Goal: Communication & Community: Answer question/provide support

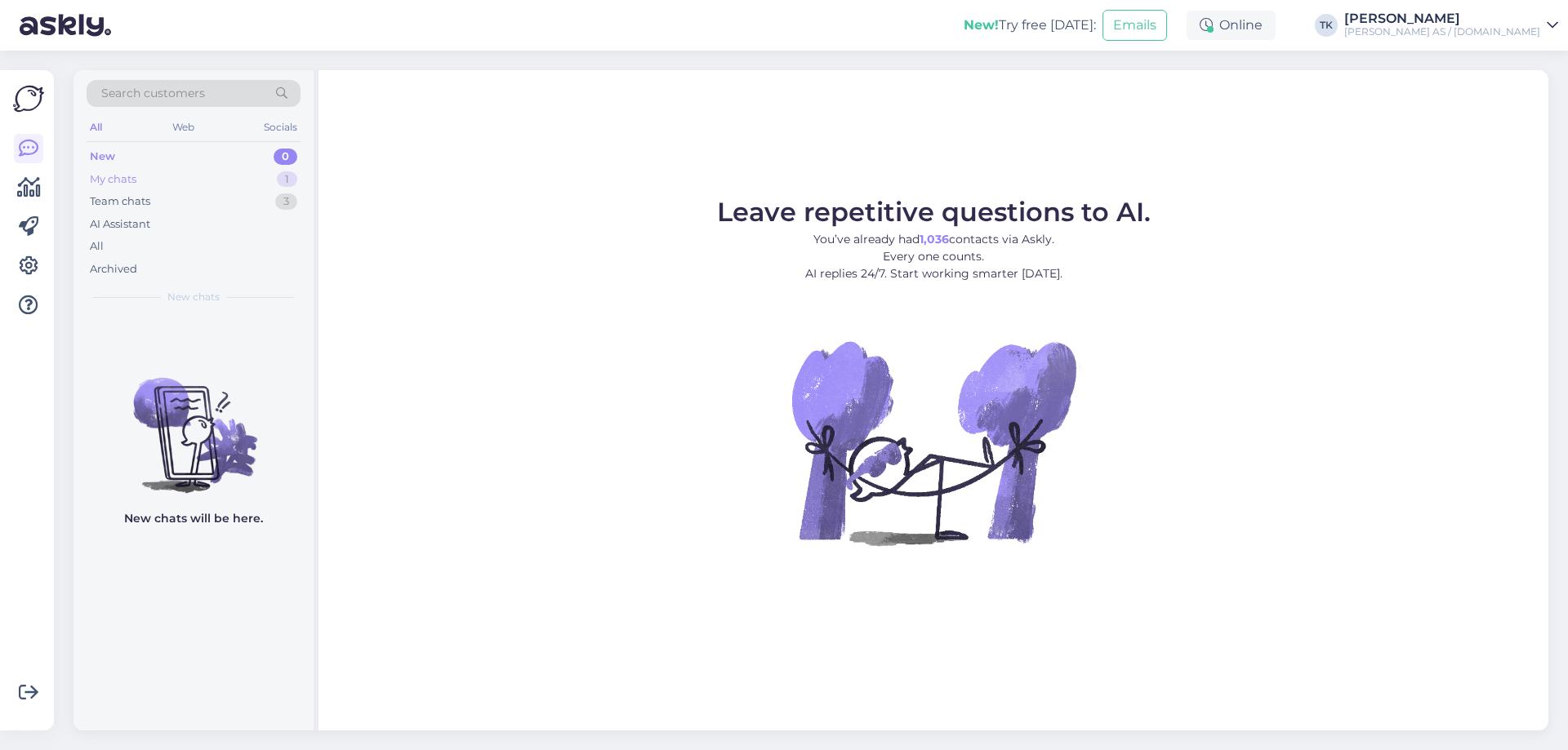
click at [114, 181] on div "My chats" at bounding box center [113, 180] width 46 height 16
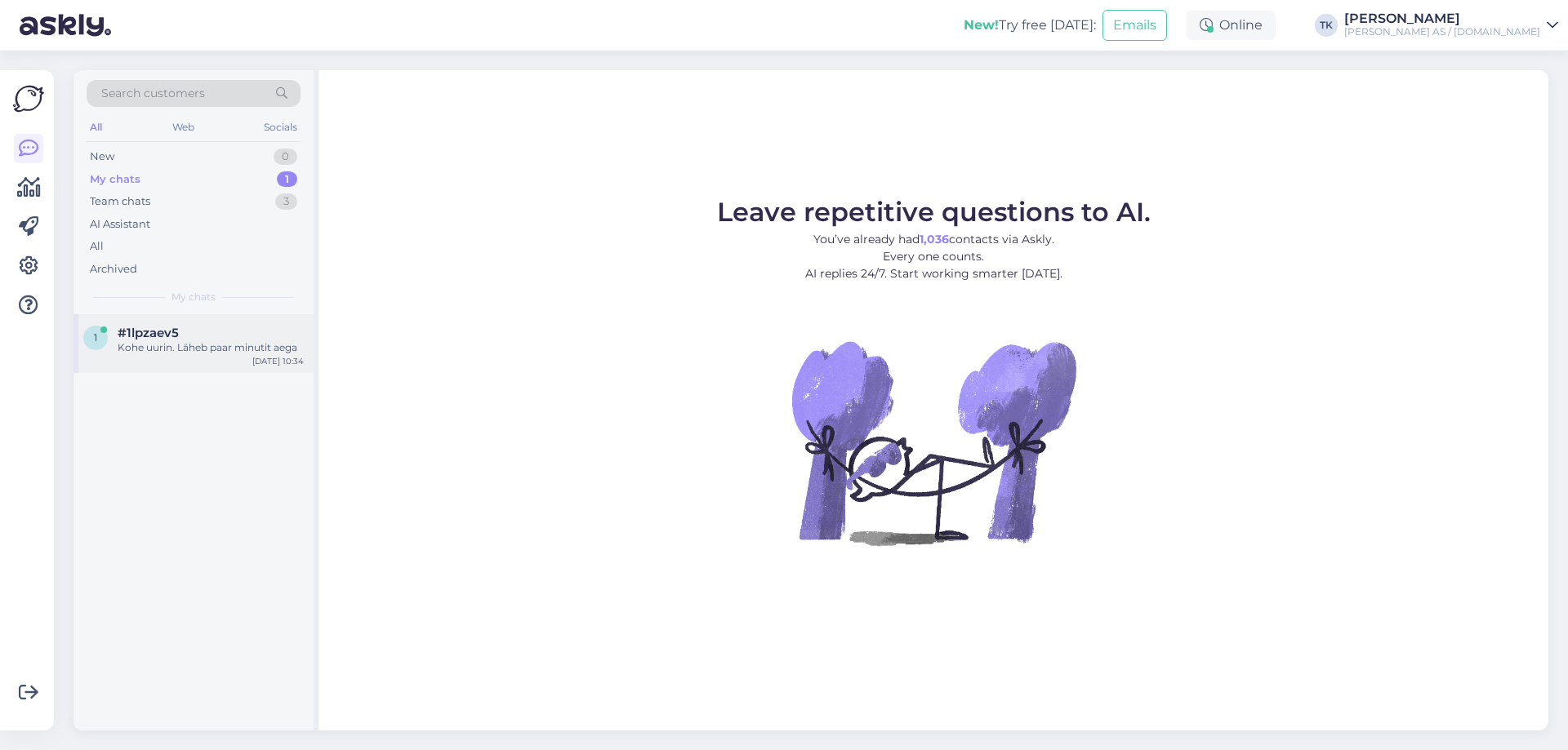
click at [184, 336] on div "#1lpzaev5" at bounding box center [211, 333] width 186 height 14
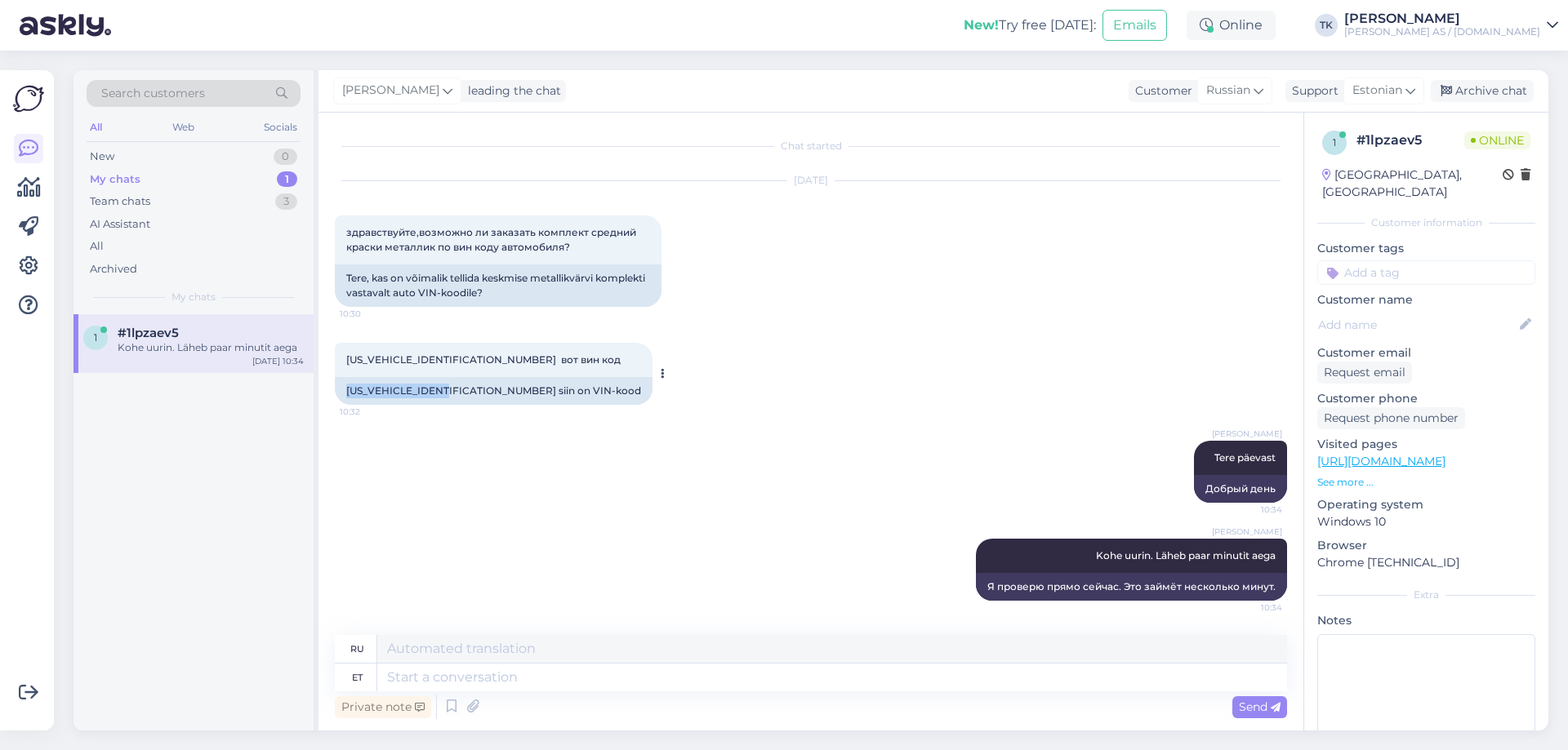
drag, startPoint x: 345, startPoint y: 390, endPoint x: 453, endPoint y: 387, distance: 108.0
click at [453, 387] on div "[US_VEHICLE_IDENTIFICATION_NUMBER] siin on VIN-kood" at bounding box center [493, 391] width 317 height 28
copy div "[US_VEHICLE_IDENTIFICATION_NUMBER]"
click at [767, 385] on div "[US_VEHICLE_IDENTIFICATION_NUMBER] вот вин код 10:32 [US_VEHICLE_IDENTIFICATION…" at bounding box center [811, 375] width 952 height 98
click at [418, 678] on textarea at bounding box center [832, 678] width 910 height 28
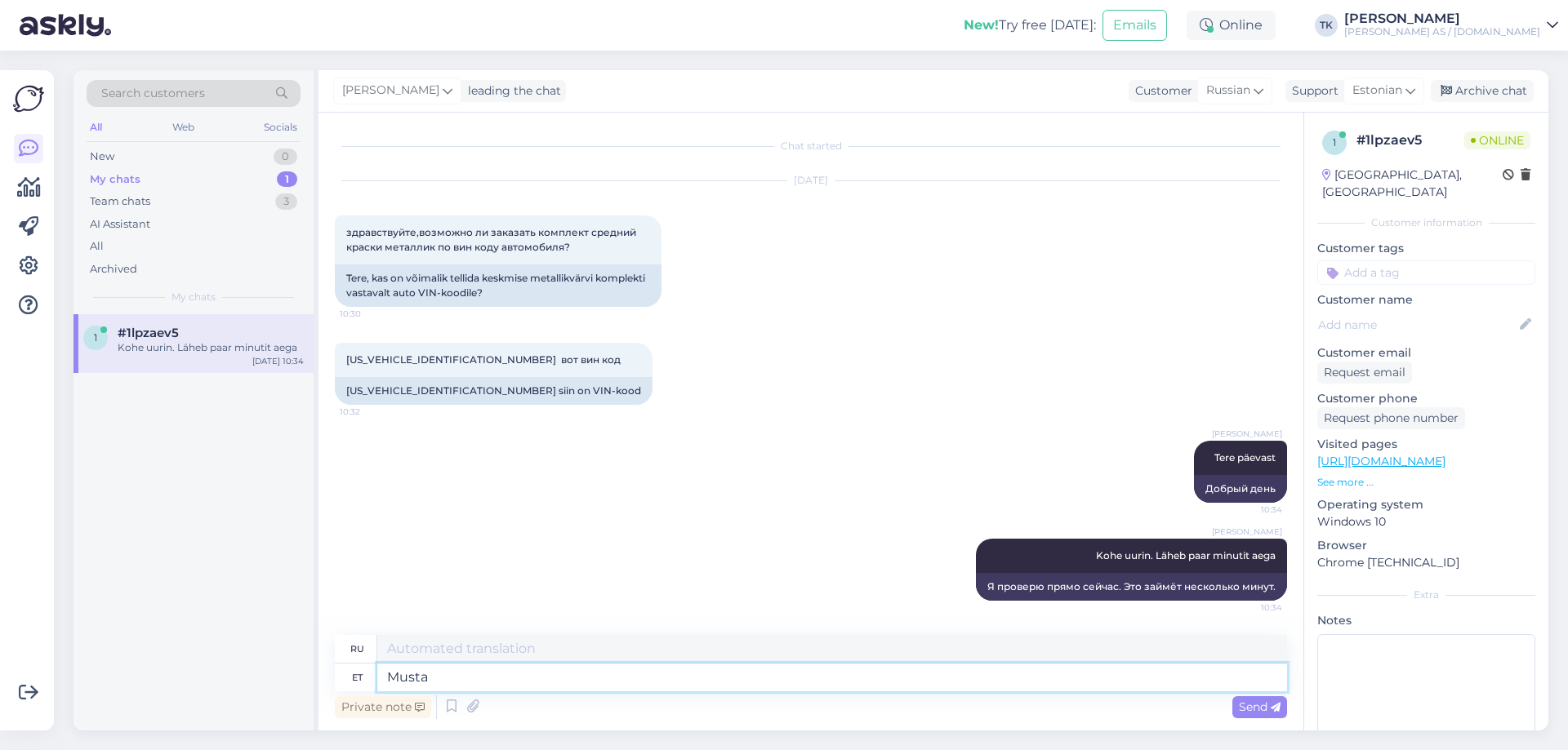
type textarea "Musta"
type textarea "Черный"
type textarea "Musta värvi"
type textarea "Черный цвет"
type textarea "Musta värvi Jeep"
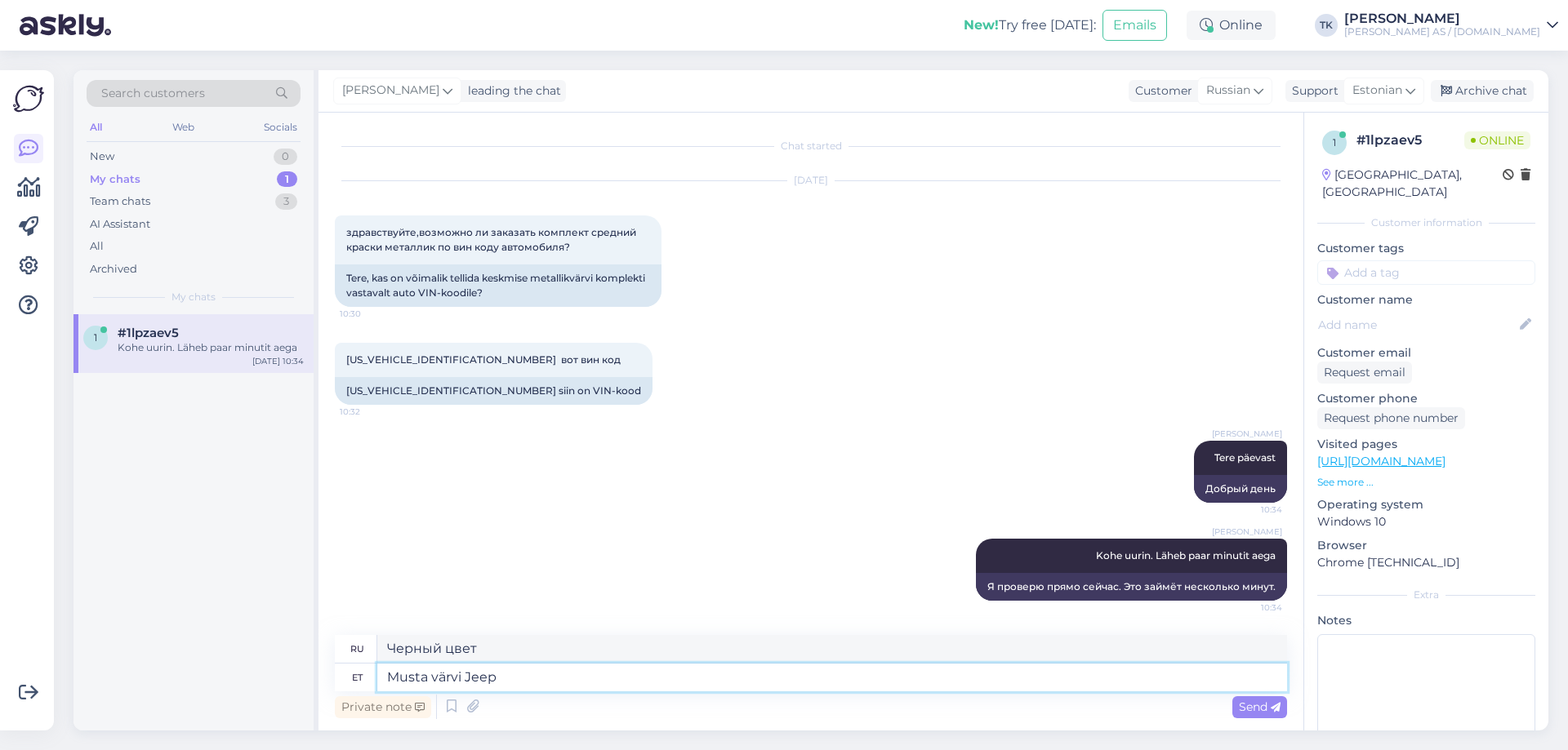
type textarea "Черный джип"
type textarea "Musta värvi Jeep 2007 a"
type textarea "Черный джип 2007"
type textarea "Musta värvi Jeep 2007 aasta?"
type textarea "Черный джип 2007 года?"
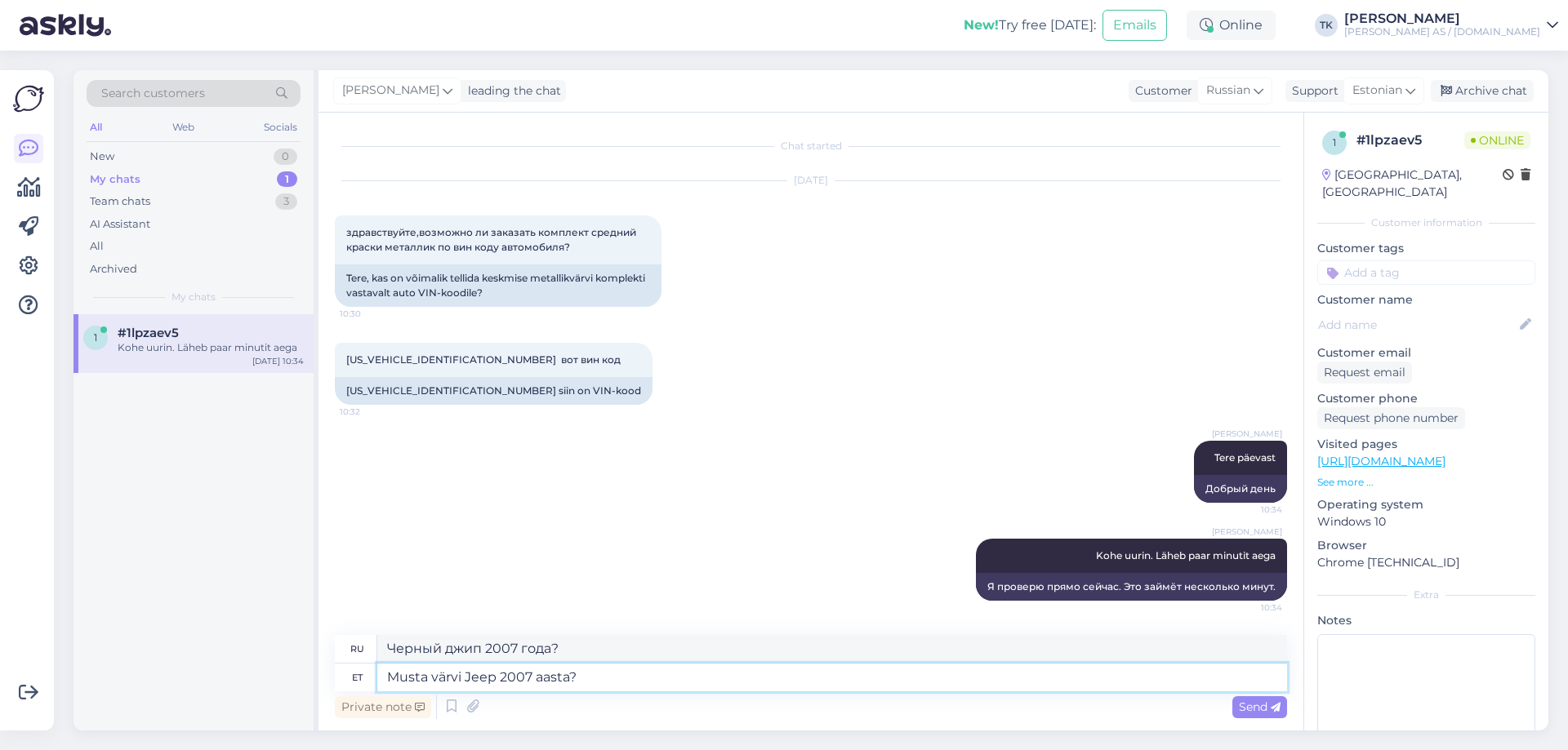
drag, startPoint x: 497, startPoint y: 679, endPoint x: 467, endPoint y: 678, distance: 30.0
click at [467, 678] on textarea "Musta värvi Jeep 2007 aasta?" at bounding box center [832, 678] width 910 height 28
type textarea "Musta värvi Jeep 2007 aasta?"
drag, startPoint x: 482, startPoint y: 649, endPoint x: 448, endPoint y: 649, distance: 34.0
click at [448, 649] on textarea "Черный джип 2007 года?" at bounding box center [832, 649] width 910 height 28
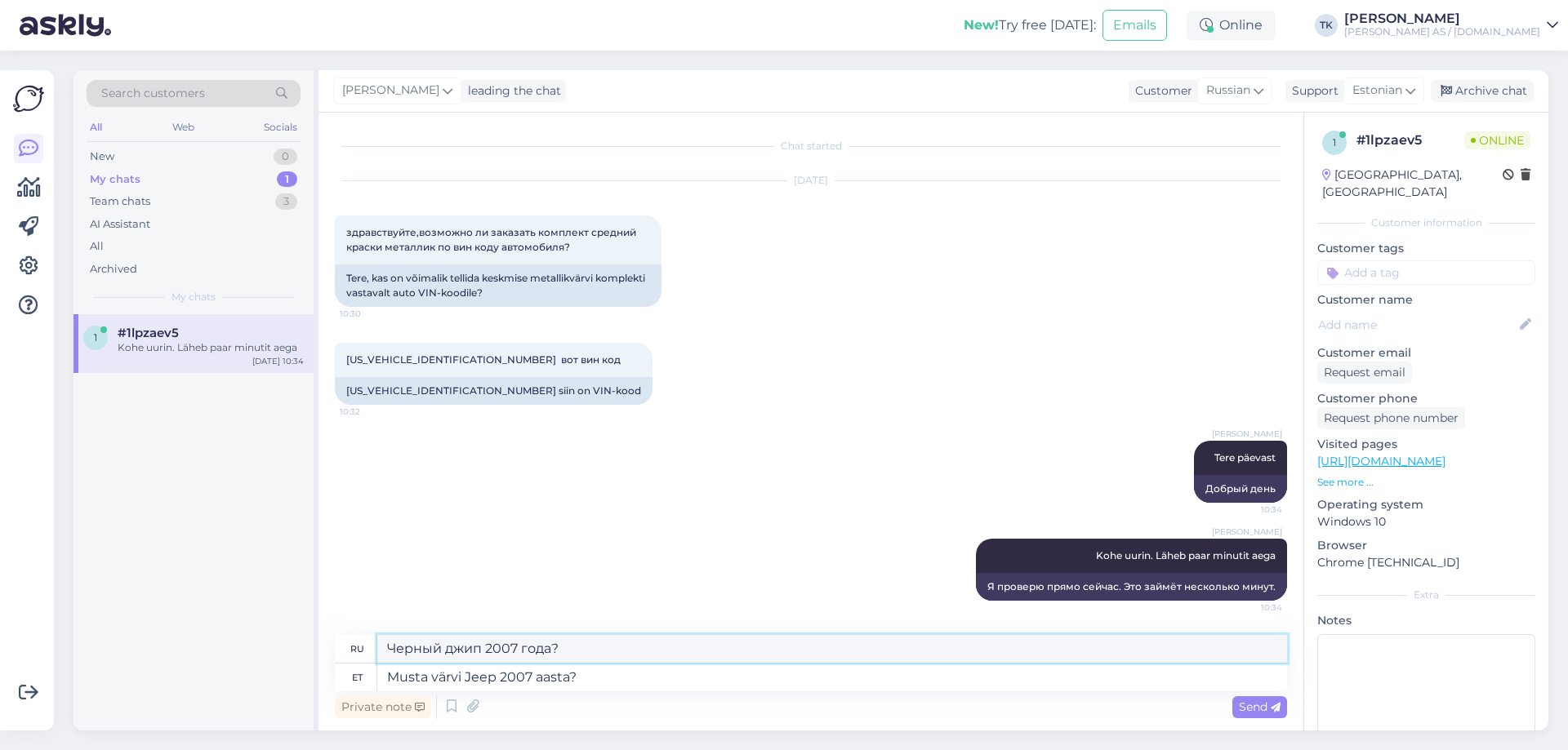
paste textarea "Jeep"
type textarea "Черный Jeep 2007 года?"
click at [1260, 704] on span "Send" at bounding box center [1260, 707] width 42 height 14
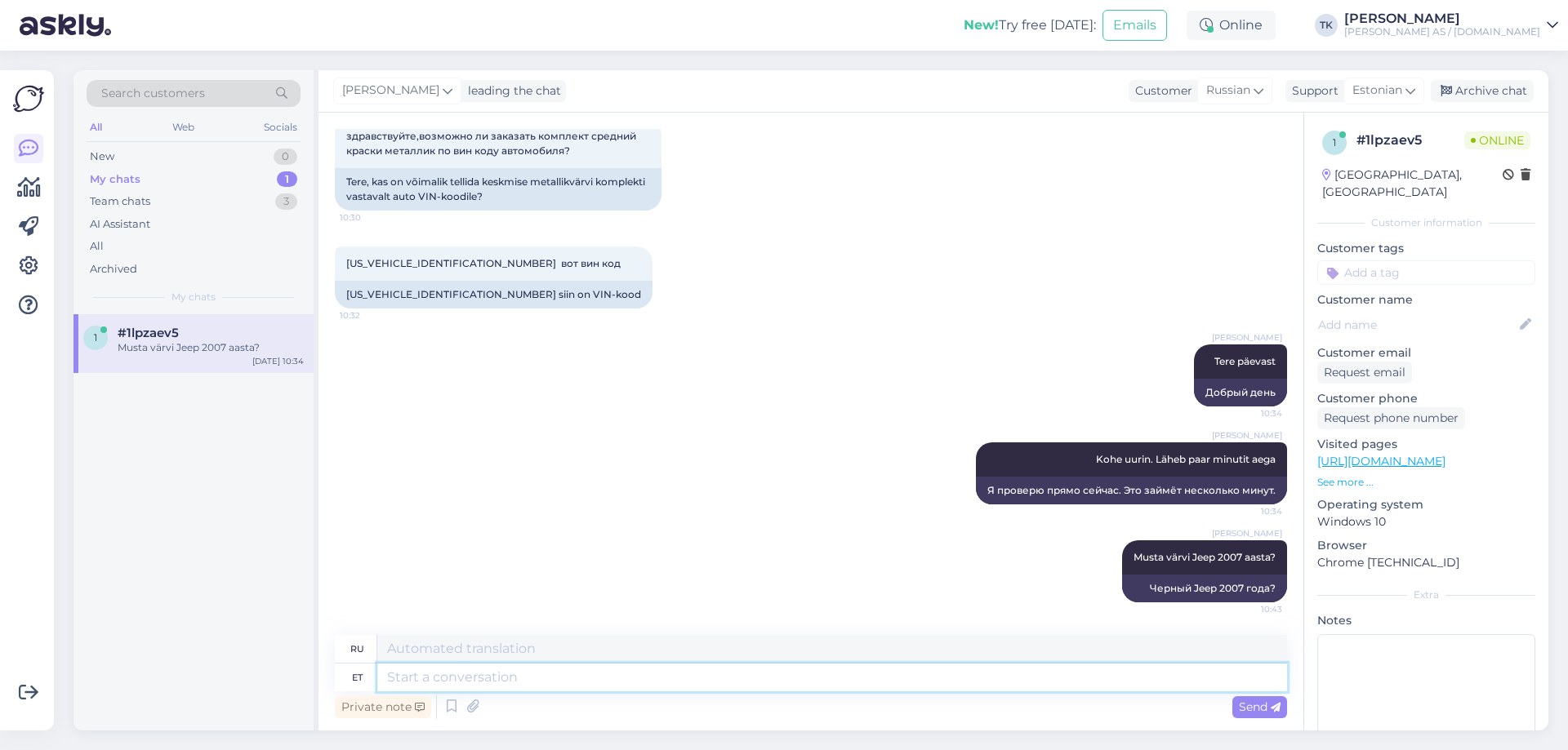
click at [420, 678] on textarea at bounding box center [832, 678] width 910 height 28
type textarea "VIN"
type textarea "ВИН"
type textarea "[PERSON_NAME]"
type textarea "VIN-код"
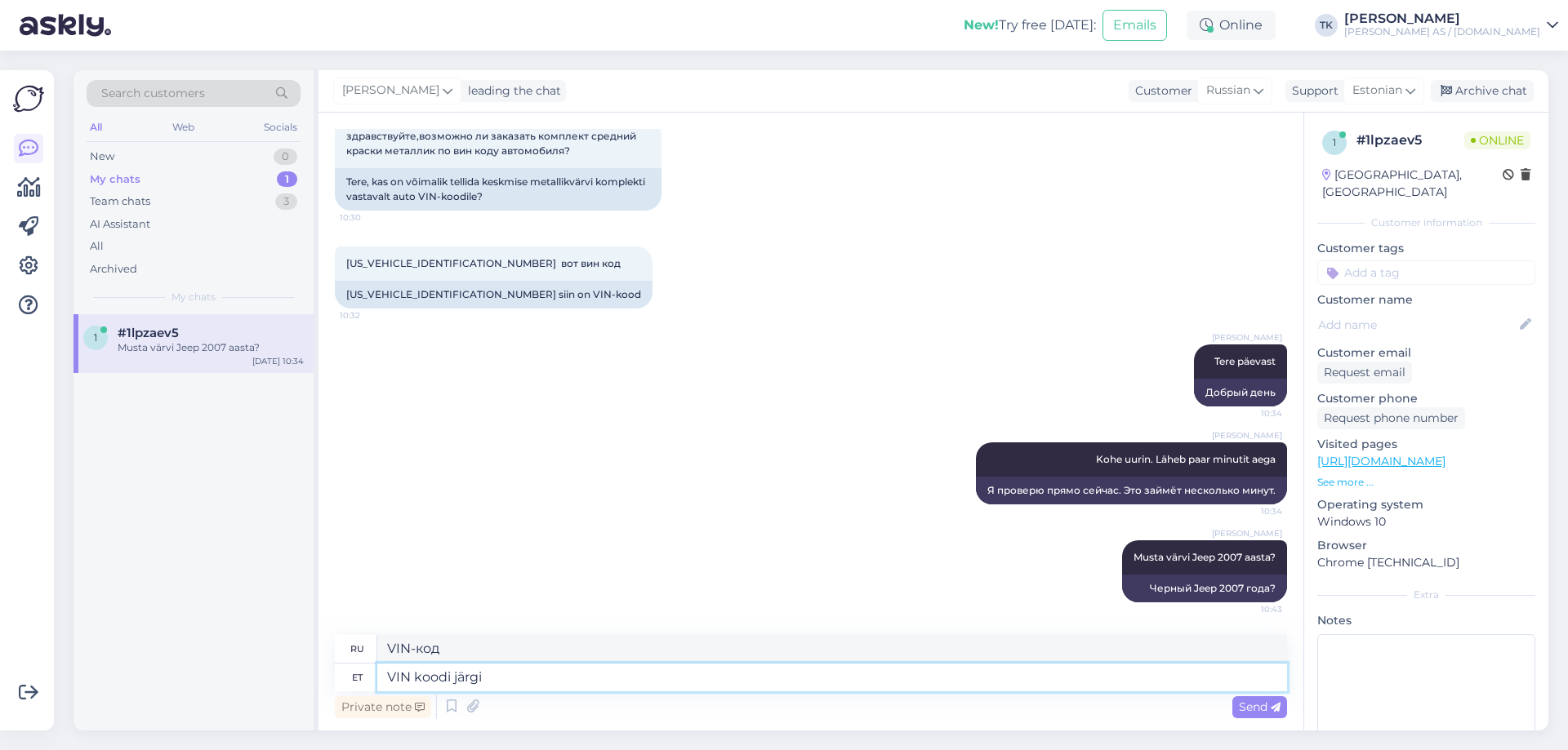
type textarea "VIN koodi järgi n"
type textarea "По VIN-коду"
type textarea "[PERSON_NAME] järgi näitab"
type textarea "Согласно VIN-коду, это показывает"
type textarea "[PERSON_NAME] järgi näitab CHRYSLER"
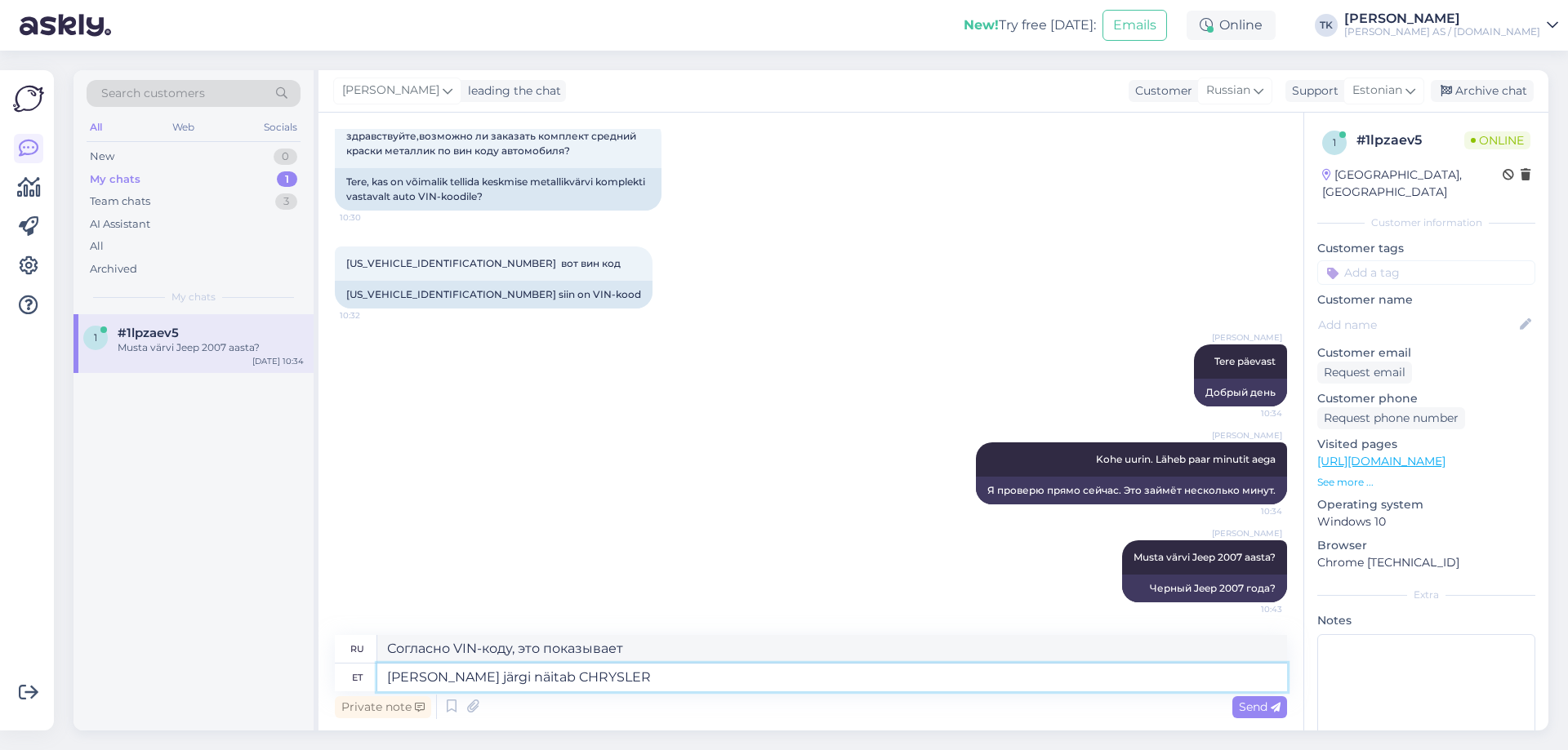
type textarea "По VIN-коду CHRYSLER показывает"
type textarea "[PERSON_NAME] järgi näitab CHRYSLER PXR,"
type textarea "Согласно VIN-коду, это CHRYSLER PXR,"
paste textarea "BRILLIANT BLACK-MET."
type textarea "[PERSON_NAME] järgi näitab CHRYSLER PXR, BRILLIANT BLACK-MET."
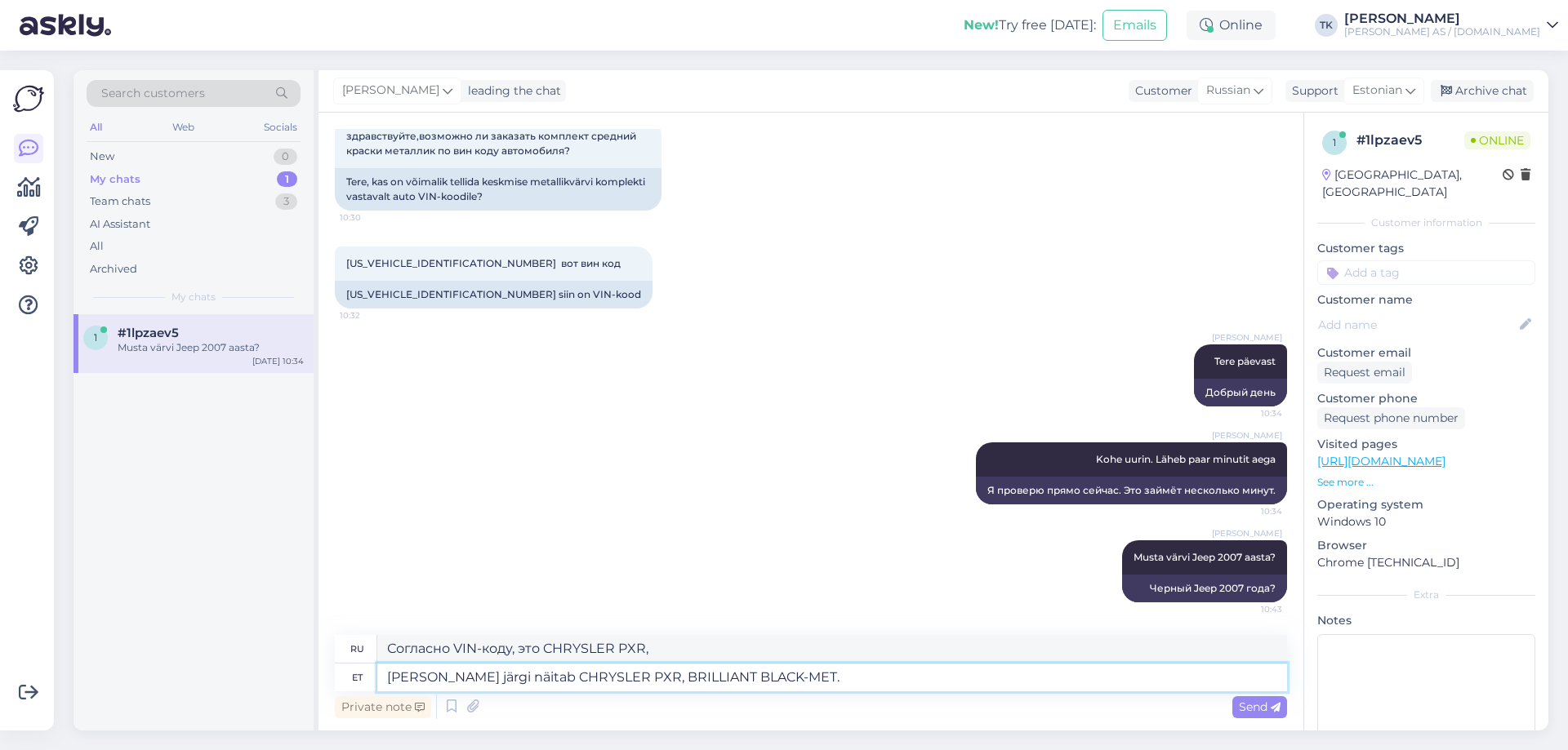
type textarea "VIN-код показывает CHRYSLER PXR, BRILLIANT BLACK-MET."
click at [527, 674] on textarea "[PERSON_NAME] järgi näitab CHRYSLER PXR, BRILLIANT BLACK-MET." at bounding box center [832, 678] width 910 height 28
type textarea "[PERSON_NAME] järgi näitab värvikoodiks CHRYSLER PXR, BRILLIANT BLACK-MET."
type textarea "В VIN-коде указан цветовой код CHRYSLER PXR, BRILLIANT BLACK-MET."
type textarea "[PERSON_NAME] järgi näitab värvikoodiks CHRYSLER PXR, BRILLIANT BLACK-MET."
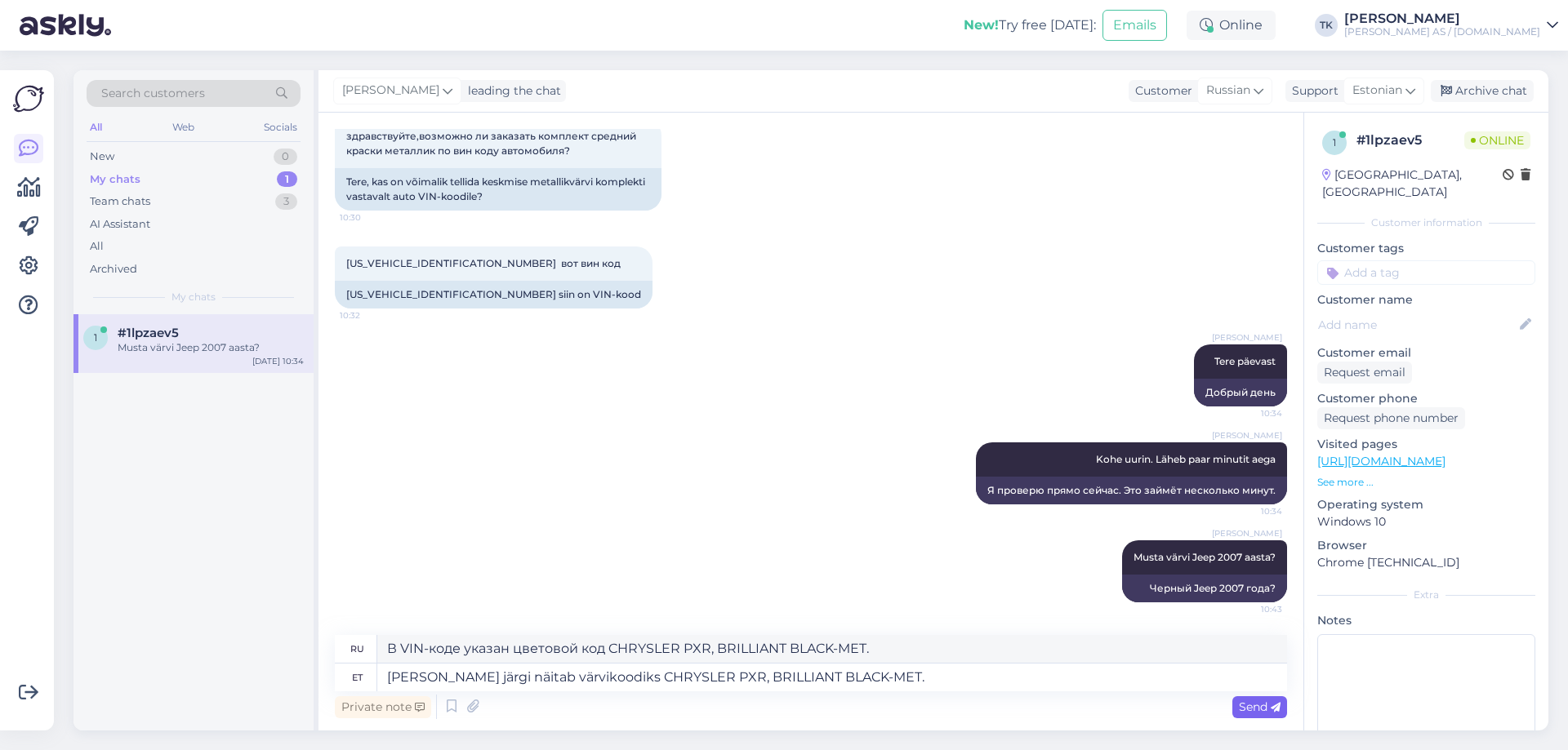
click at [1248, 707] on span "Send" at bounding box center [1260, 707] width 42 height 14
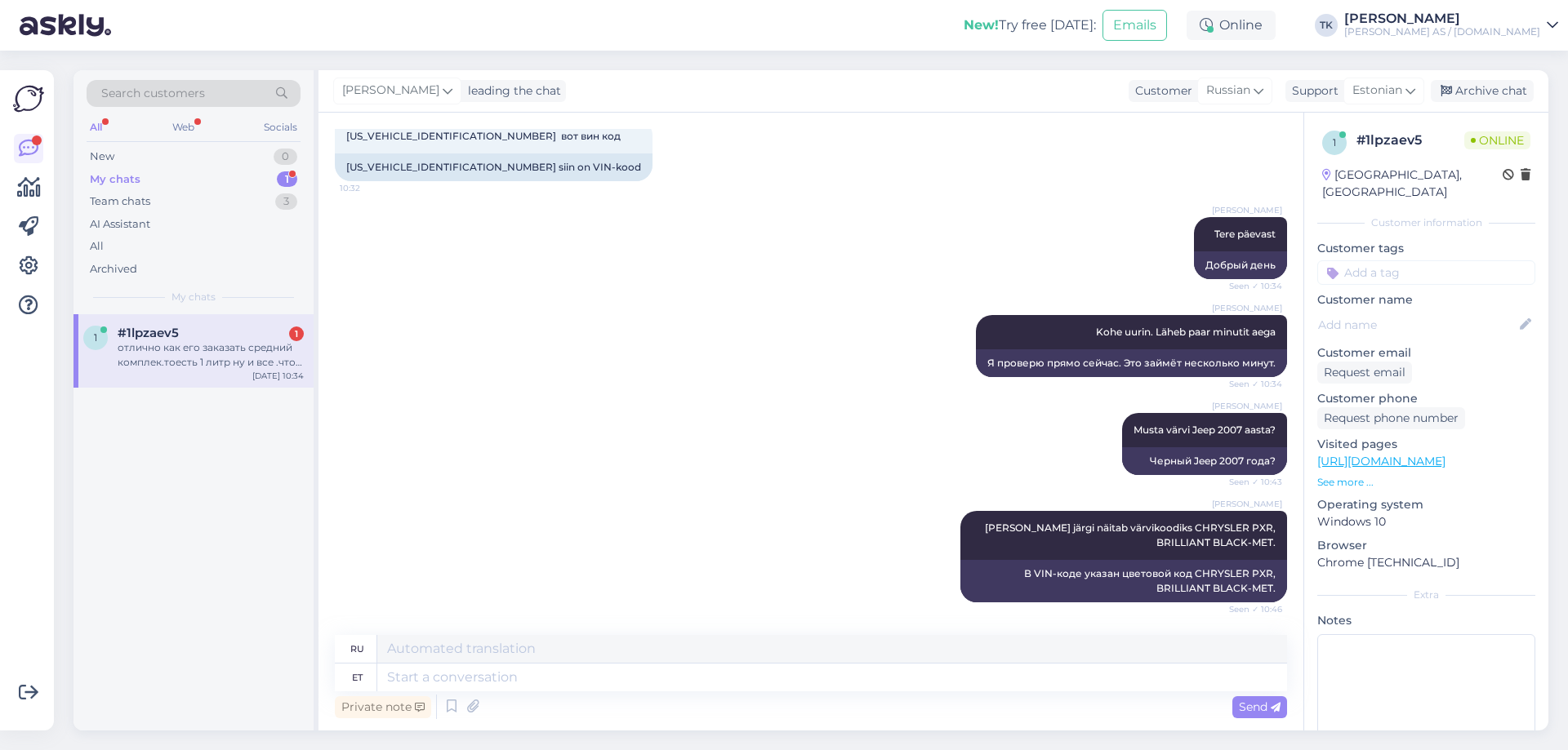
scroll to position [351, 0]
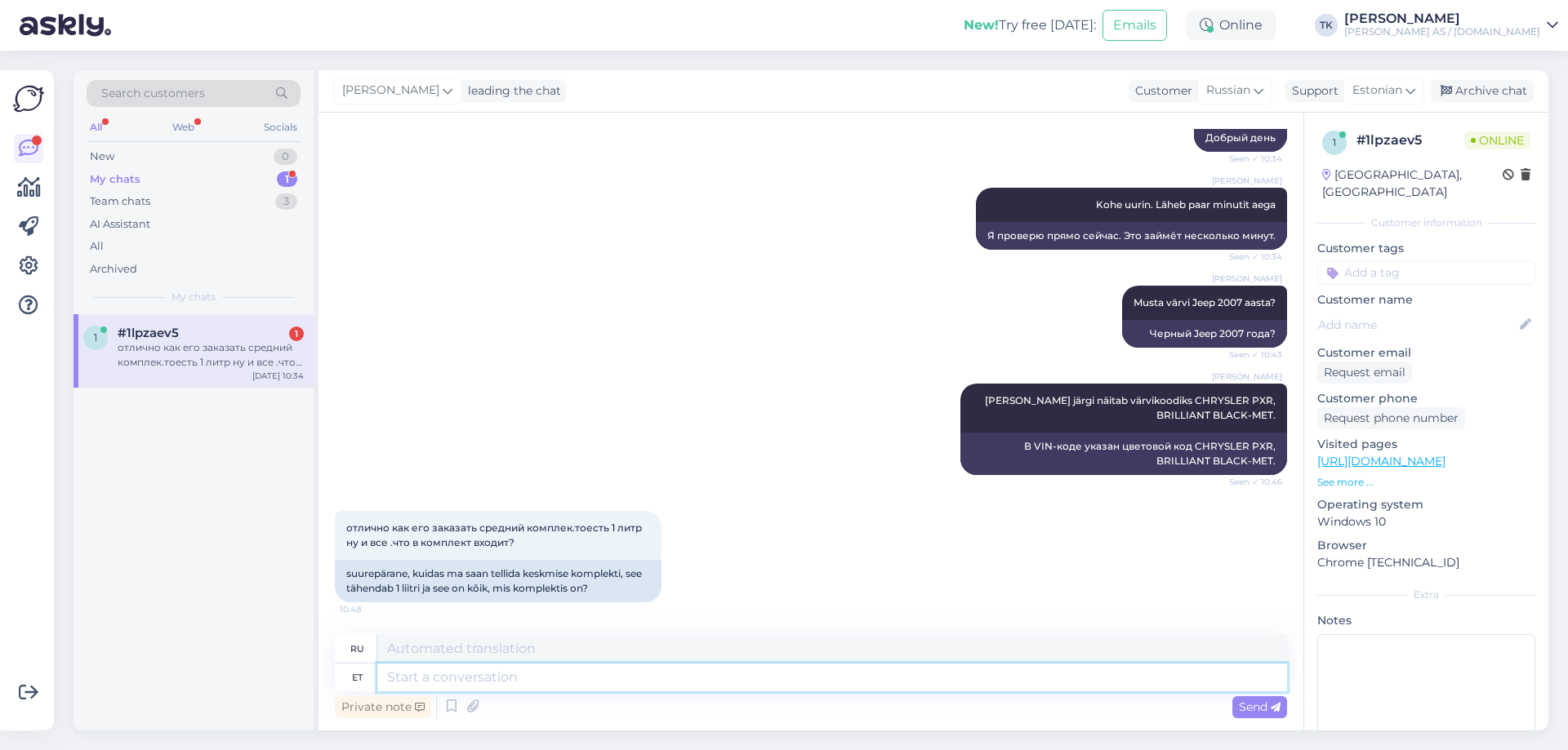
click at [408, 681] on textarea at bounding box center [832, 678] width 910 height 28
type textarea "Mõtlete s"
type textarea "Вы думаете"
type textarea "Mõtlete seda"
type textarea "Вы это серьезно?"
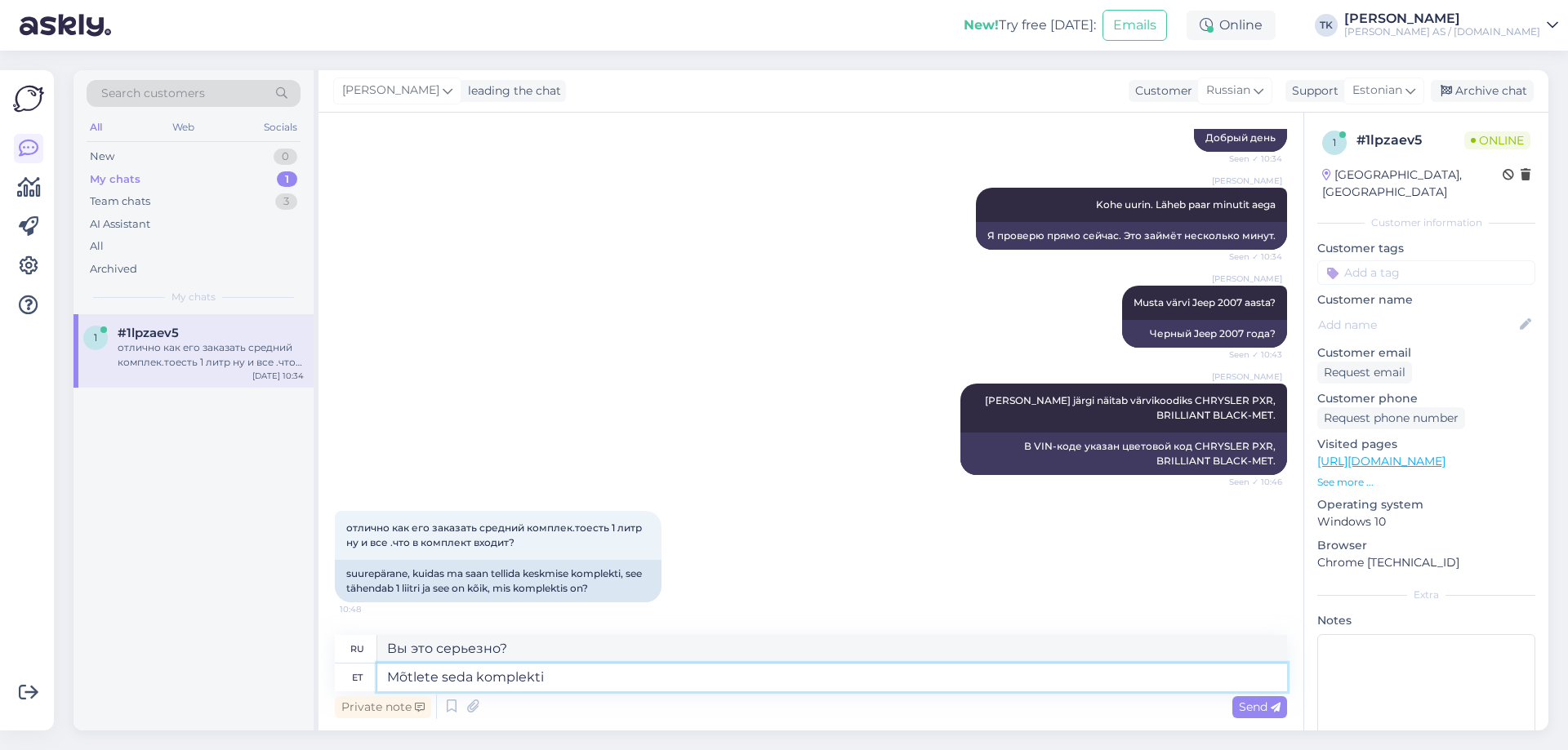
type textarea "Mõtlete seda komplekti?"
type textarea "Вы имеете в виду этот набор?"
type textarea "Mõtlete seda komplekti? -"
type textarea "Вы имеете в виду этот набор? -"
paste textarea "[URL][DOMAIN_NAME]"
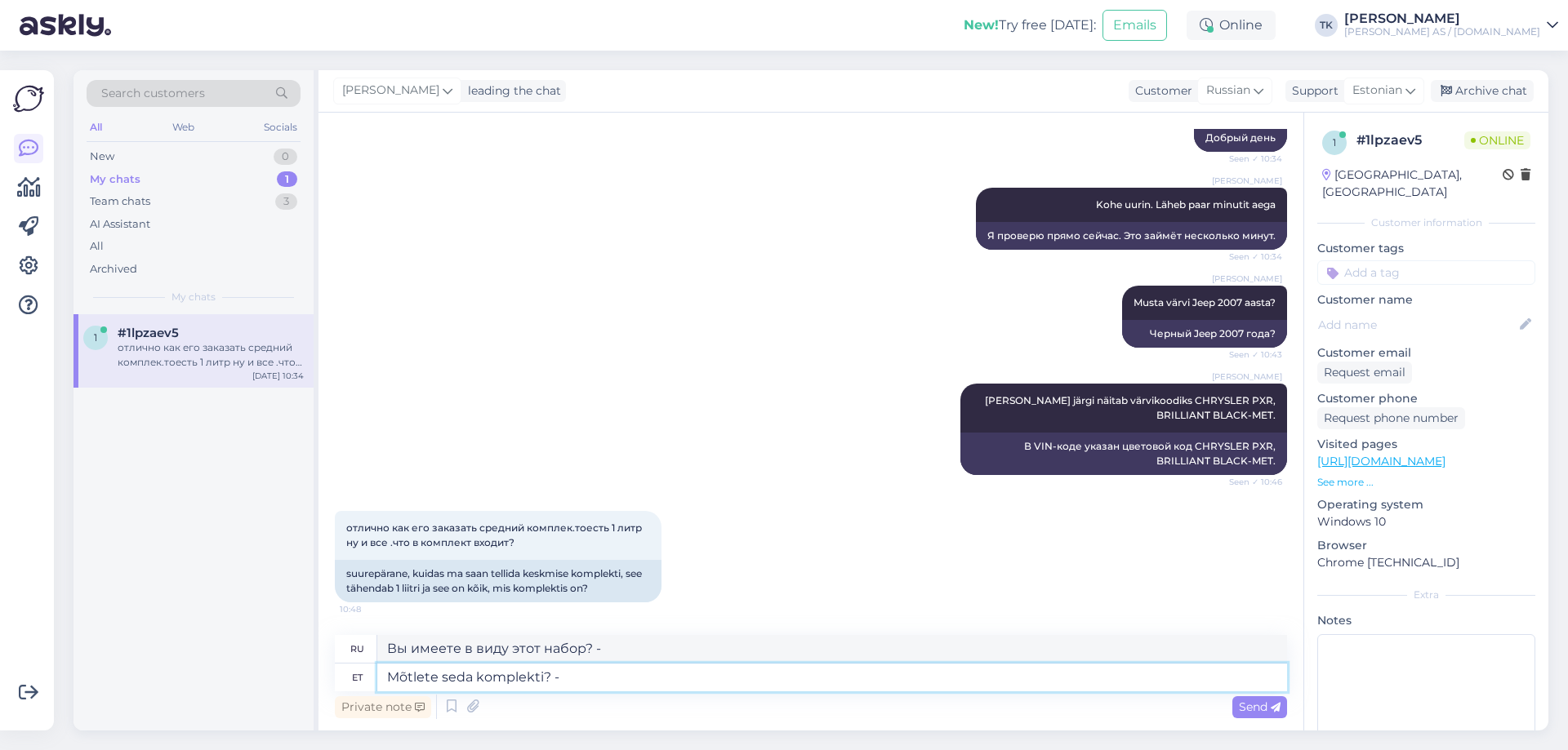
type textarea "Mõtlete seda komplekti? - [URL][DOMAIN_NAME]"
type textarea "Вы думаете об этом наборе? - [URL][DOMAIN_NAME]"
click at [476, 676] on textarea "Mõtlete seda komplekti? - [URL][DOMAIN_NAME]" at bounding box center [832, 678] width 910 height 28
type textarea "Mõtlete seda värvikomplekti? - [URL][DOMAIN_NAME]"
type textarea "Вы думаете об этом наборе красок? - [URL][DOMAIN_NAME]"
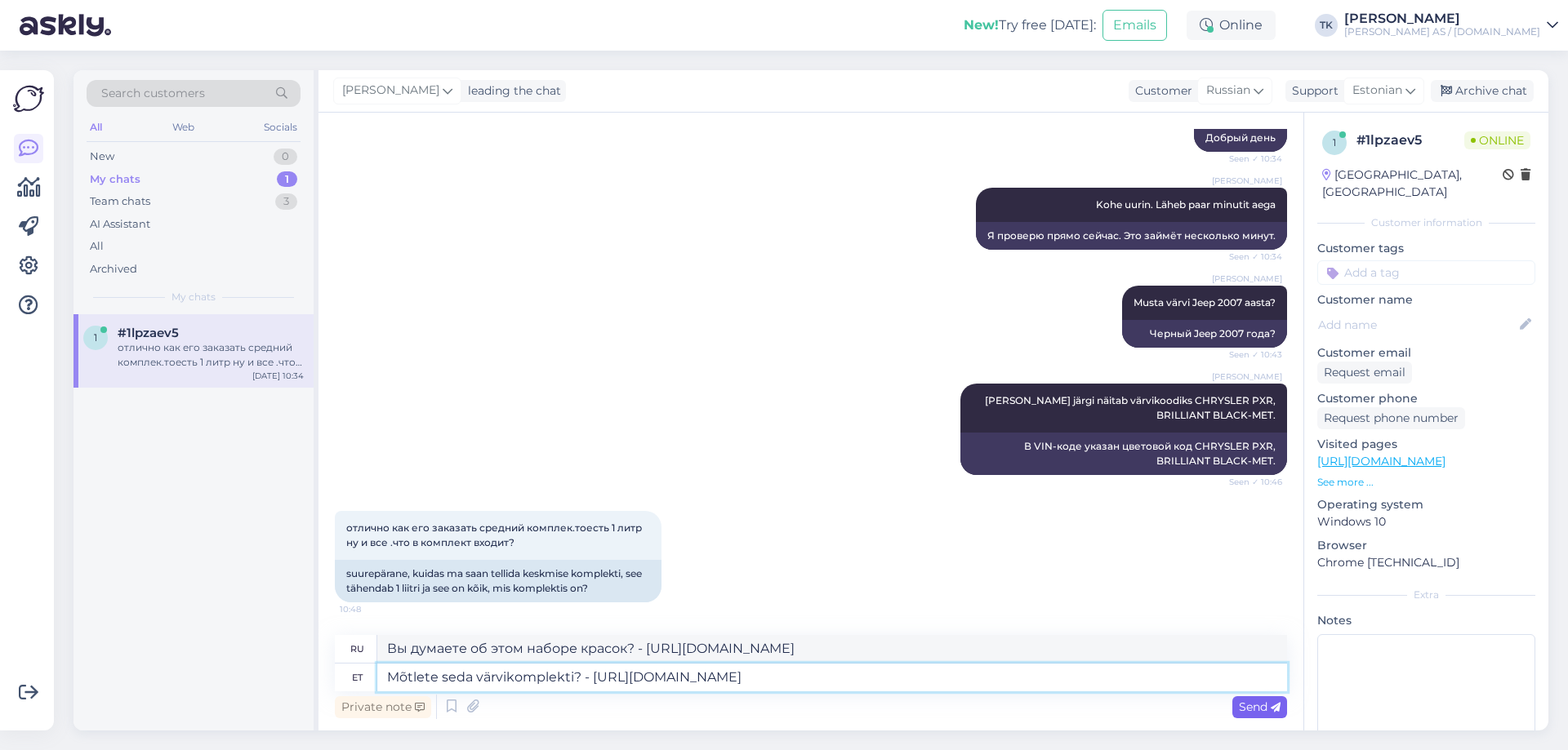
type textarea "Mõtlete seda värvikomplekti? - [URL][DOMAIN_NAME]"
click at [1256, 708] on span "Send" at bounding box center [1260, 707] width 42 height 14
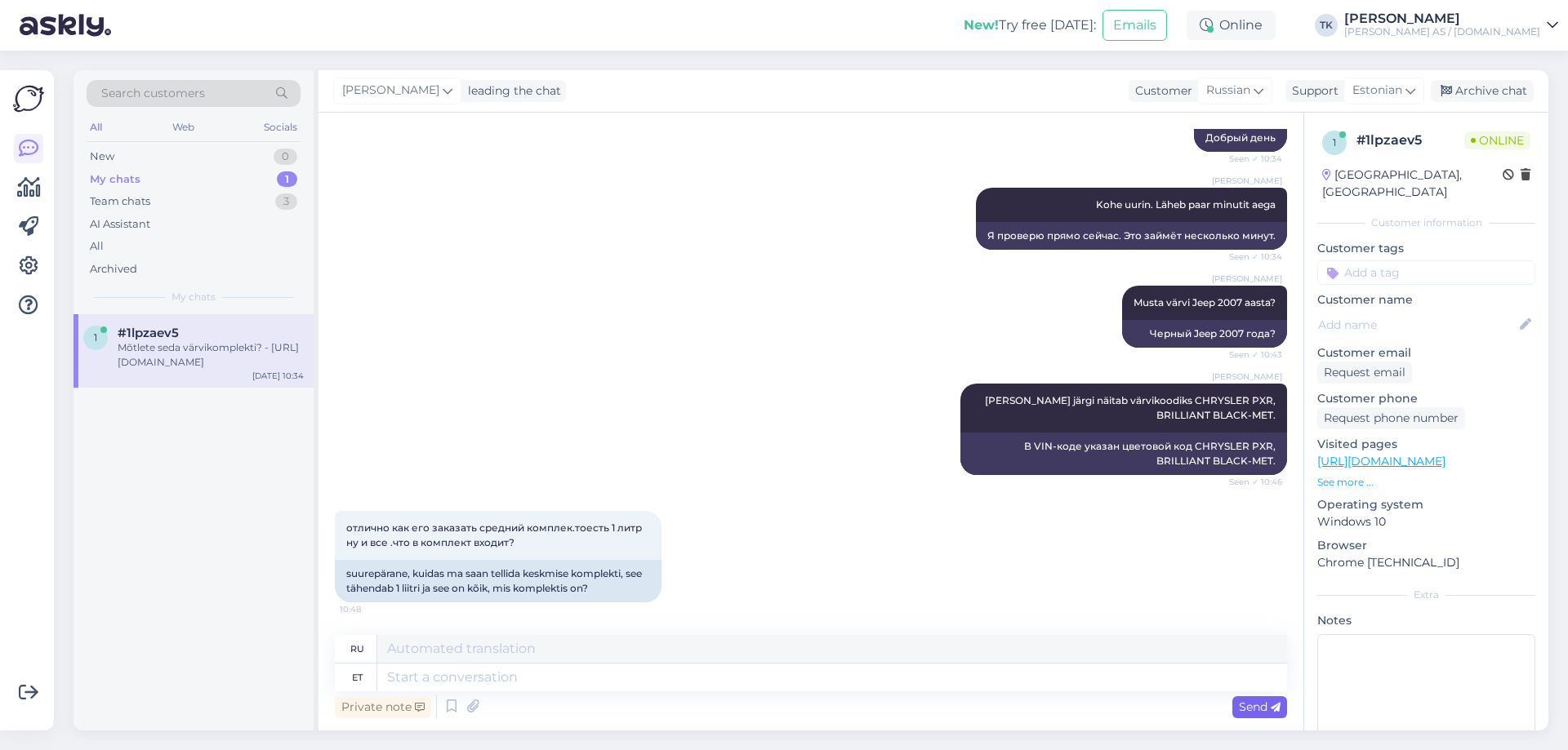
scroll to position [508, 0]
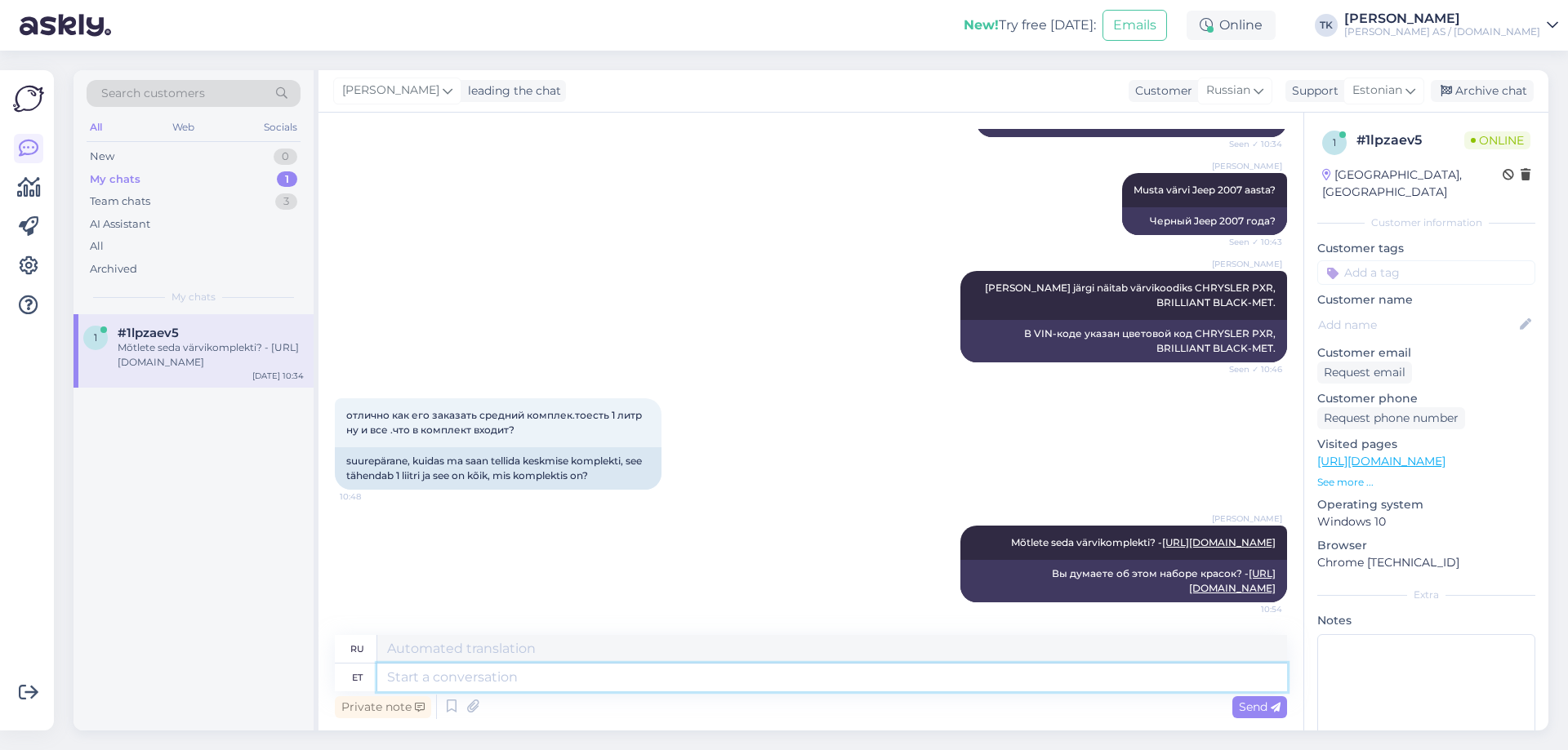
click at [439, 678] on textarea at bounding box center [832, 678] width 910 height 28
type textarea "Saat"
type textarea "Отправлять"
type textarea "Saate"
type textarea "Ты можешь"
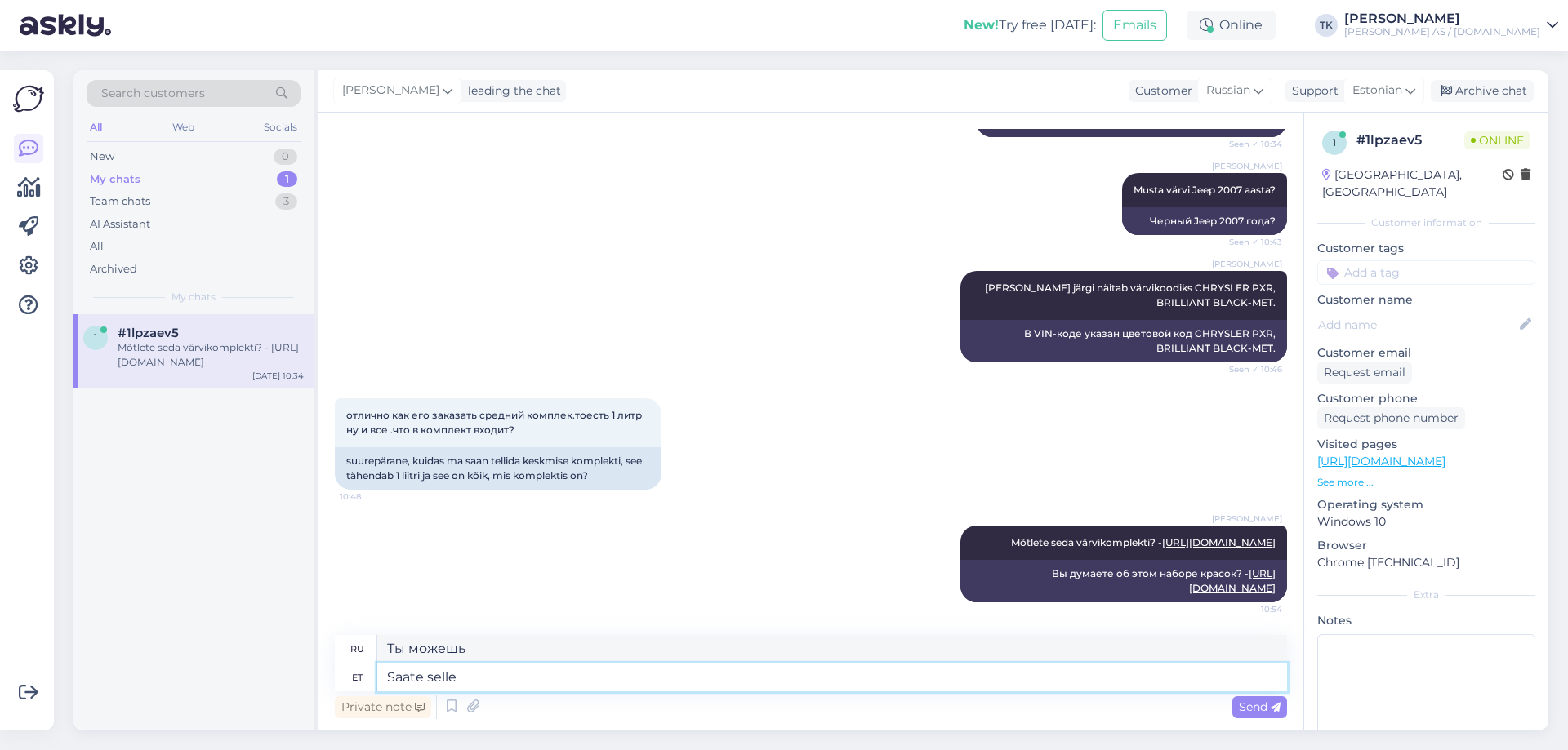
type textarea "Saate selle"
type textarea "Вы можете это получить."
type textarea "Saate selle tellida e"
type textarea "Вы можете заказать его."
type textarea "Saate selle tellida e-poest"
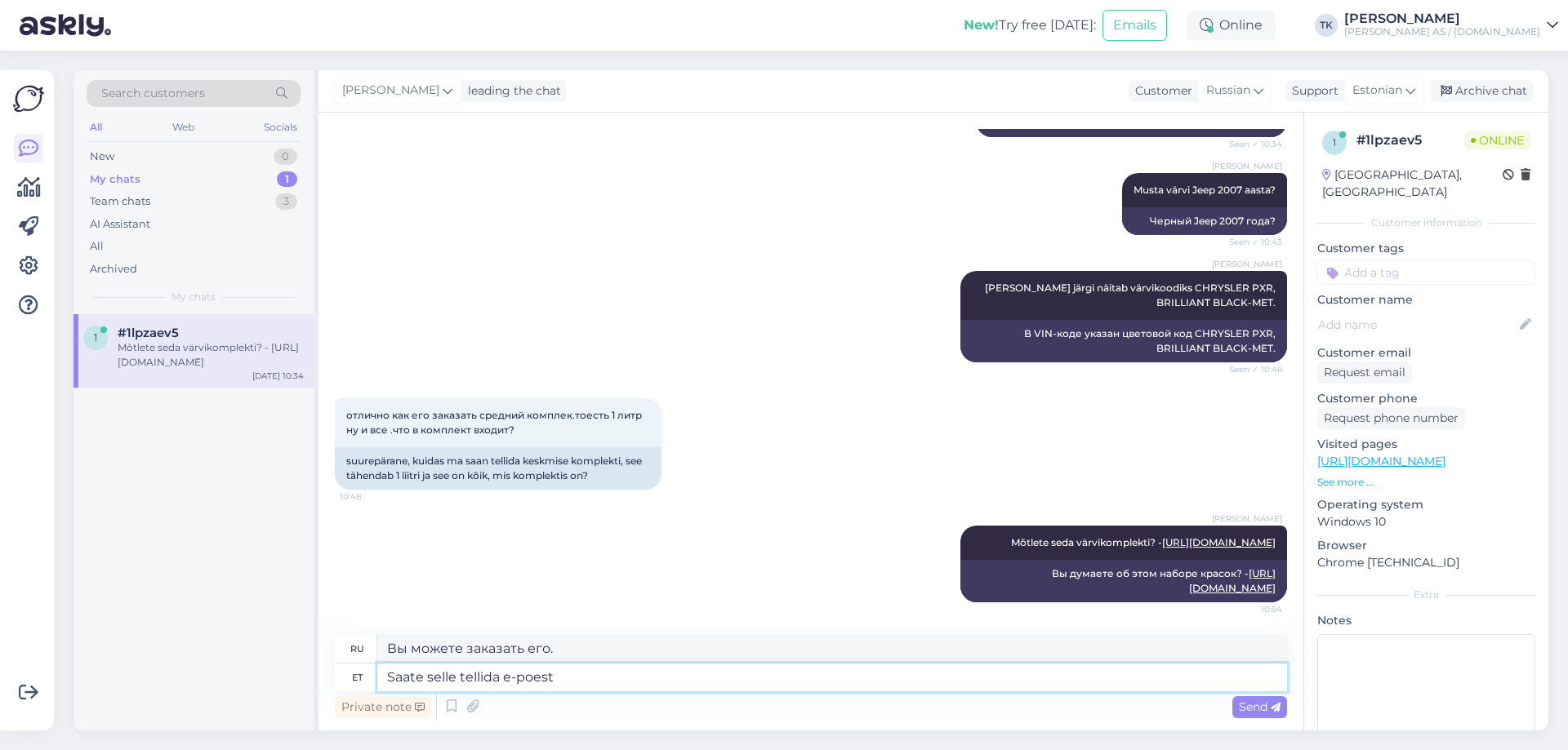
type textarea "Вы можете заказать его в интернет-магазине."
type textarea "Saate selle tellida e-poest või tu"
type textarea "Вы можете заказать его в интернет-магазине или"
type textarea "Saate selle tellida e-poest või tulles m"
type textarea "Вы можете заказать его в интернет-магазине или приехать лично."
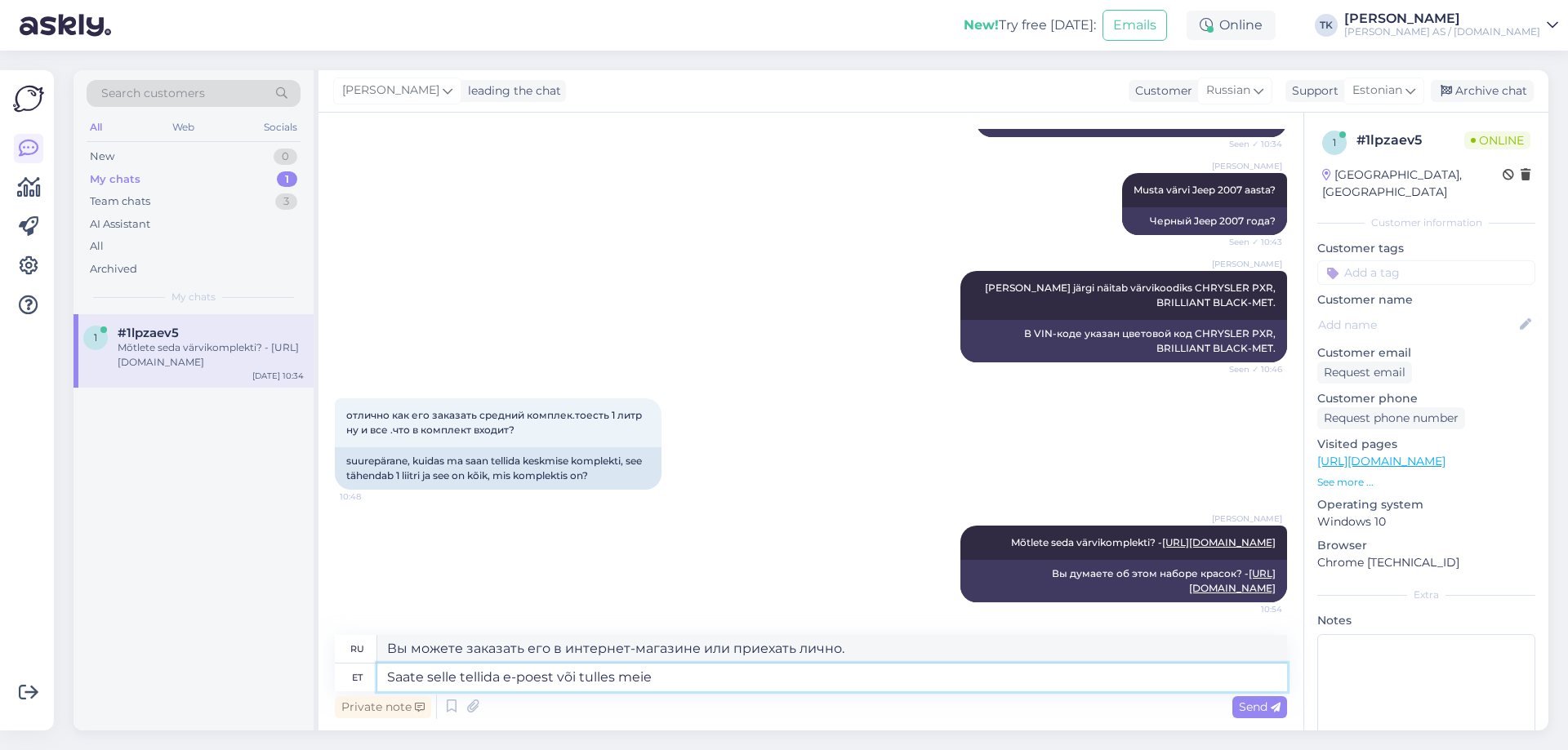
type textarea "Saate selle tellida e-poest või tulles meie p"
type textarea "Вы можете заказать его в интернет-магазине или придя к нам"
type textarea "Saate selle tellida e-poest või tulles meie poodi k"
type textarea "Вы можете заказать его в интернет-магазине или придя к нам в магазин."
type textarea "Saate selle tellida e-poest või tulles meie poodi kohapea"
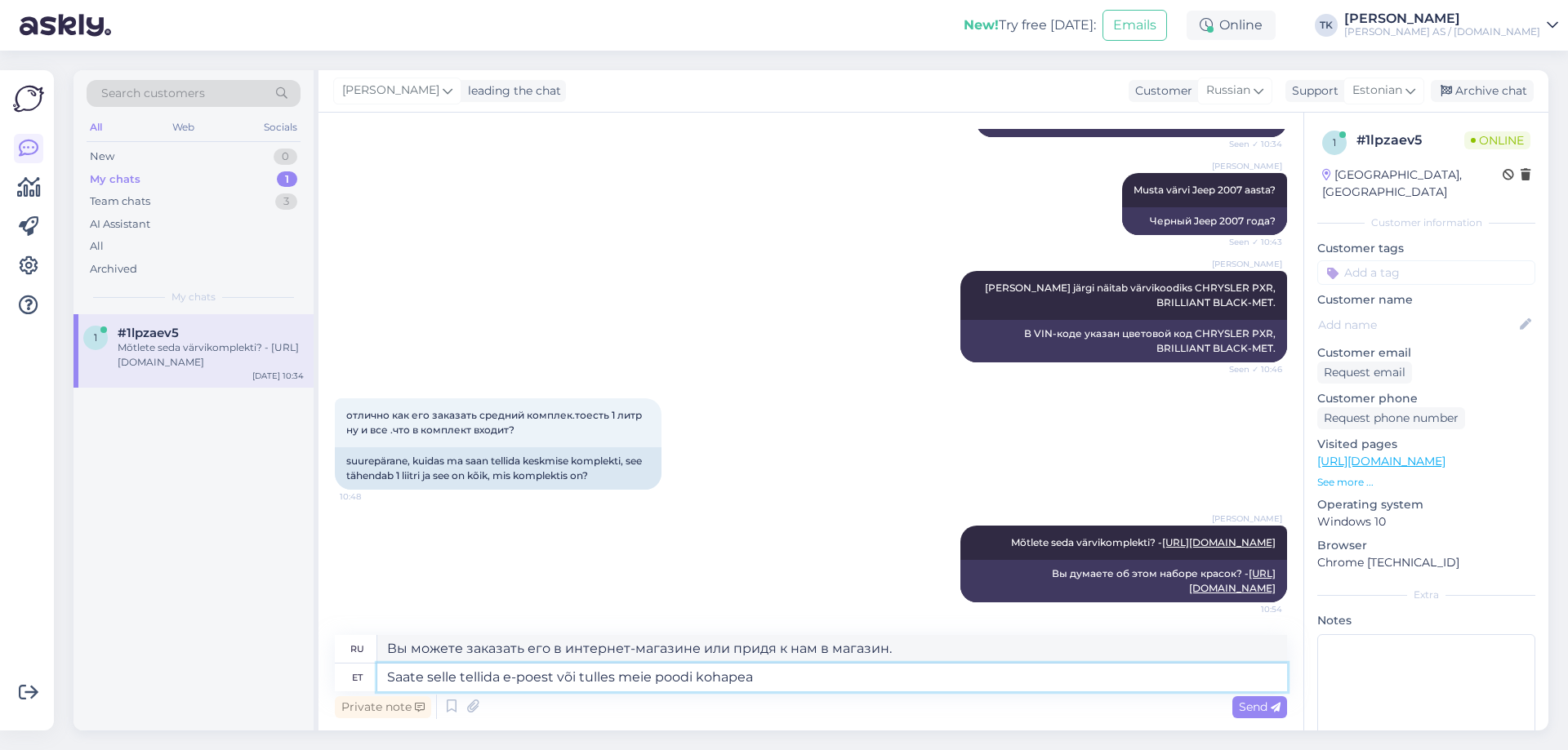
type textarea "Вы можете заказать его в интернет-магазине или приехав к нам лично."
type textarea "Saate selle tellida e-poest või tulles meie poodi kohapeale"
type textarea "Вы можете заказать его в интернет-магазине или придя к нам в магазин."
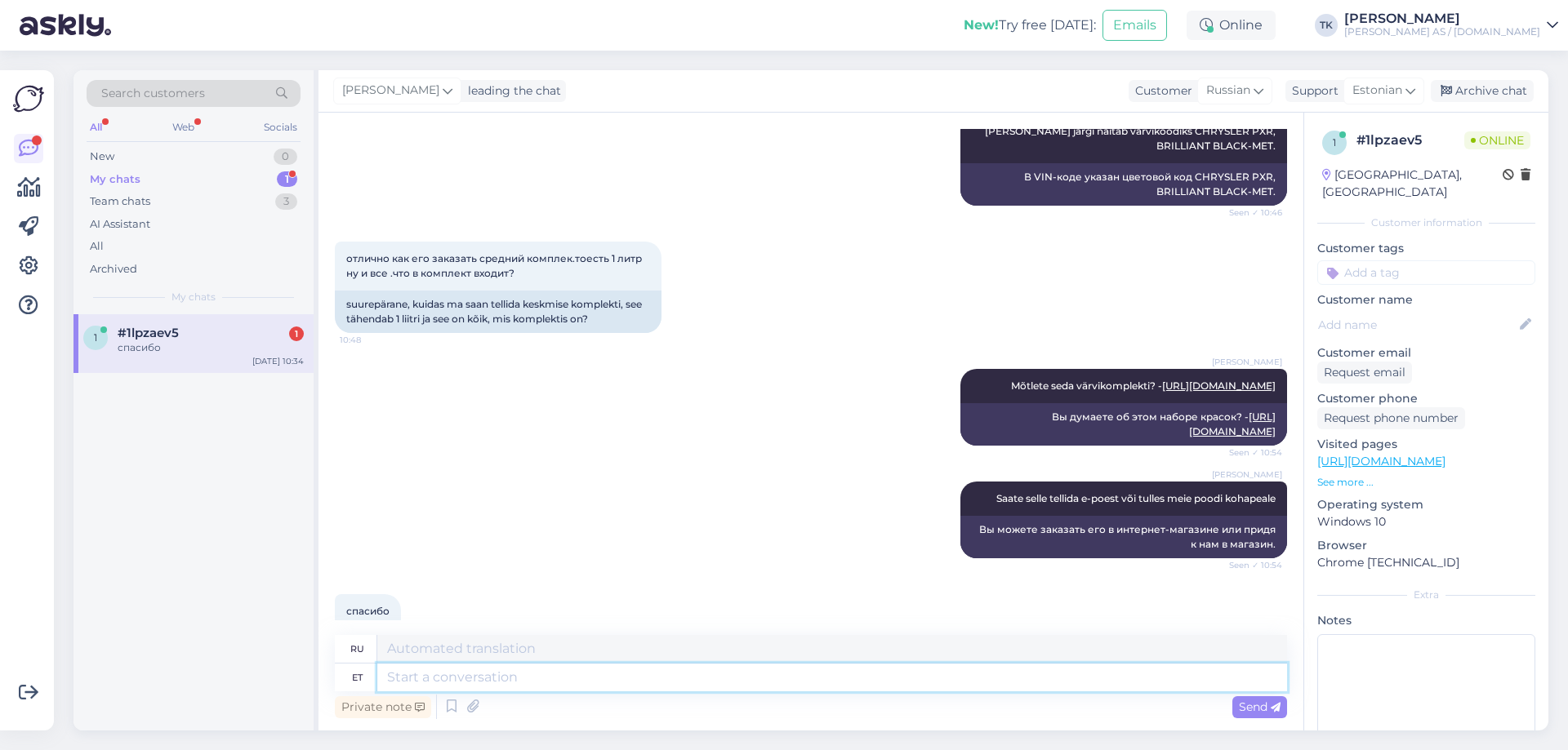
scroll to position [719, 0]
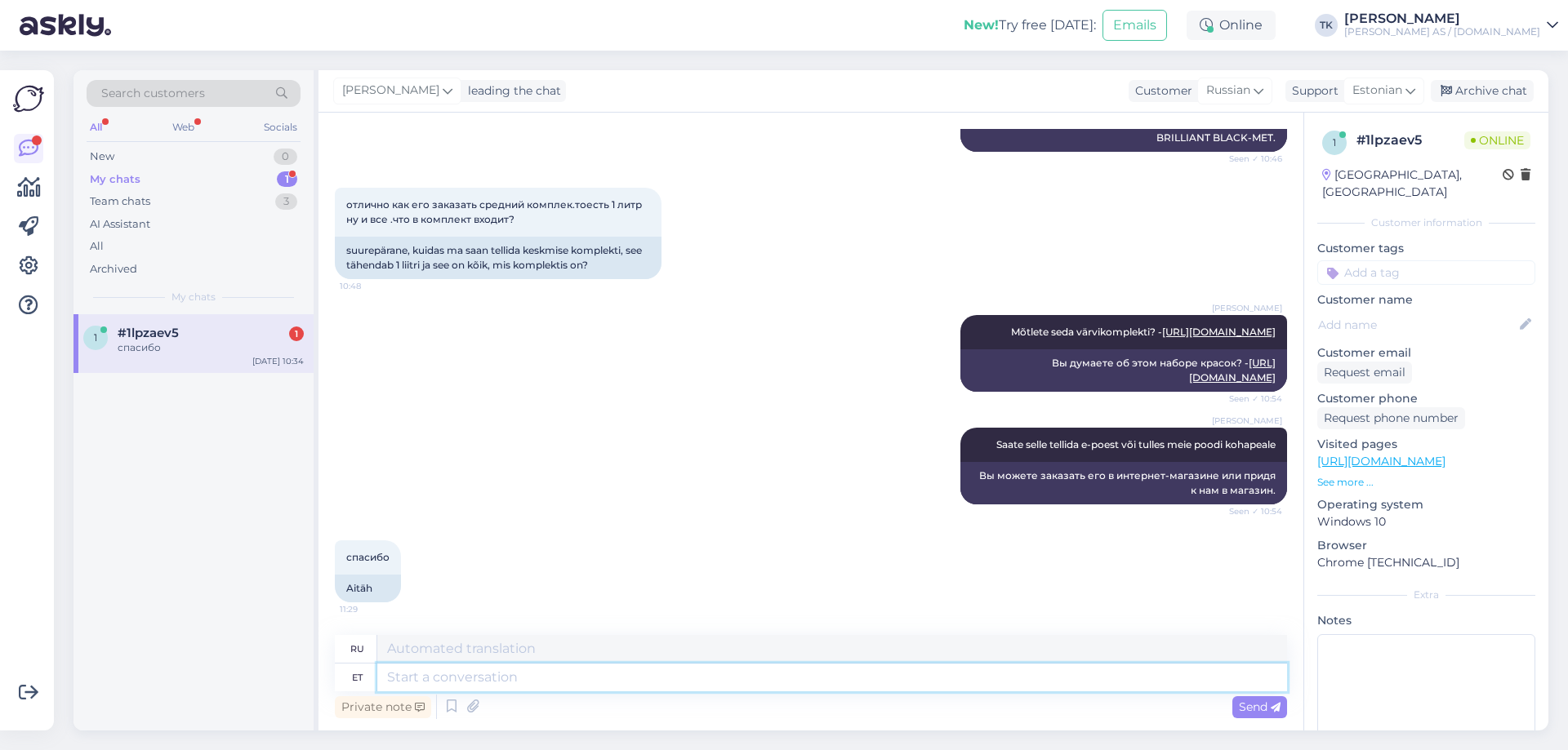
click at [448, 676] on textarea at bounding box center [832, 678] width 910 height 28
type textarea "Palun"
type textarea "Пожалуйста"
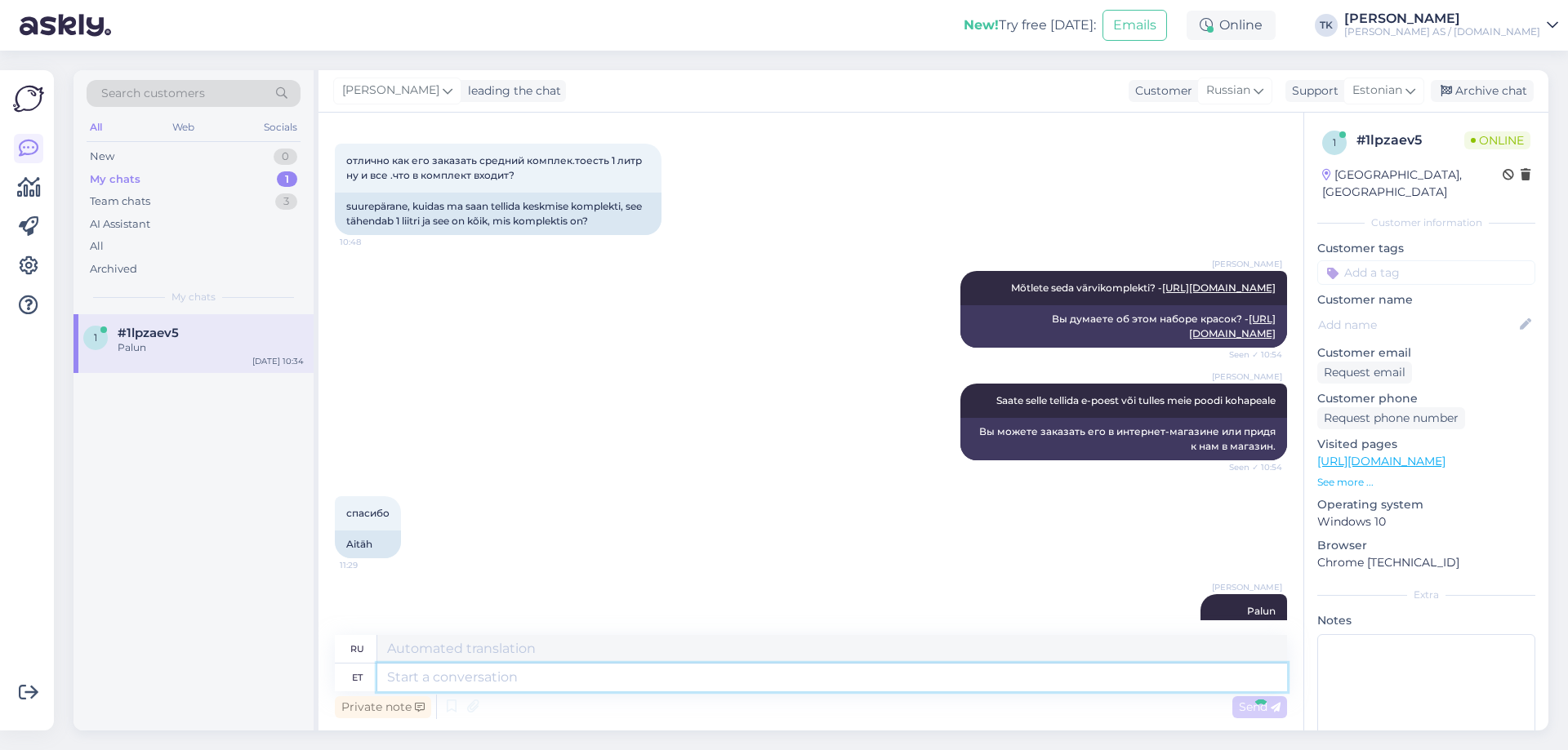
scroll to position [816, 0]
